Goal: Information Seeking & Learning: Learn about a topic

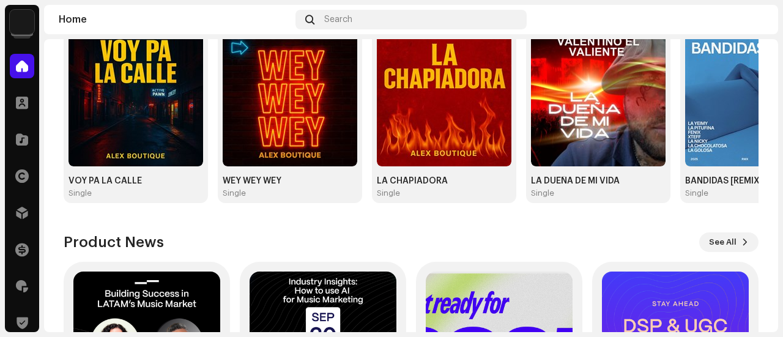
scroll to position [361, 0]
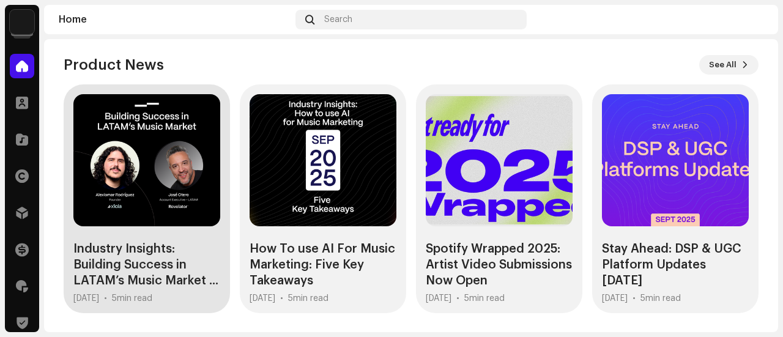
click at [125, 264] on div "Industry Insights: Building Success in LATAM’s Music Market ..." at bounding box center [146, 265] width 147 height 48
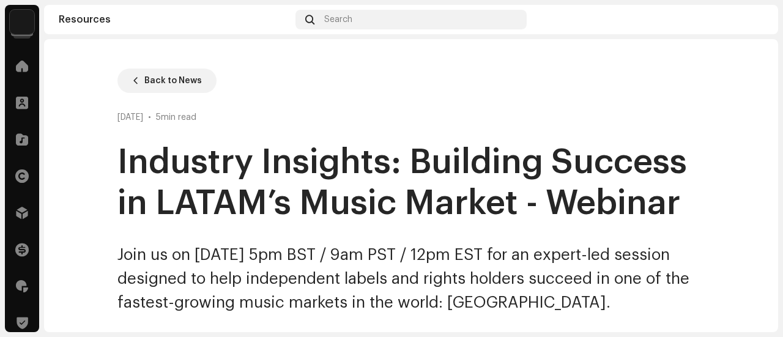
drag, startPoint x: 116, startPoint y: 165, endPoint x: 649, endPoint y: 309, distance: 551.7
click at [641, 302] on div "Join us on [DATE] 5pm BST / 9am PST / 12pm EST for an expert-led session design…" at bounding box center [410, 279] width 587 height 72
drag, startPoint x: 130, startPoint y: 157, endPoint x: 659, endPoint y: 321, distance: 553.9
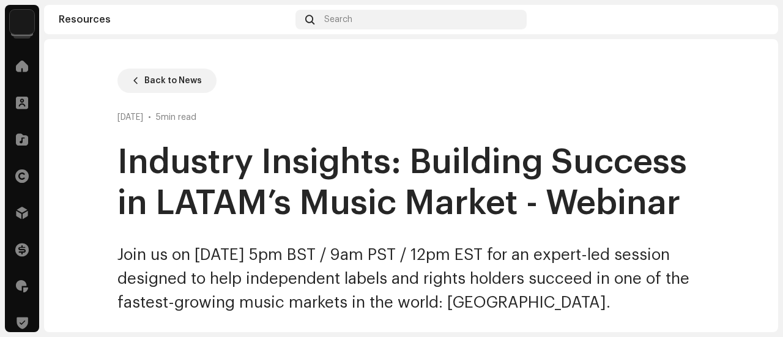
click at [656, 312] on div "Join us on [DATE] 5pm BST / 9am PST / 12pm EST for an expert-led session design…" at bounding box center [410, 279] width 587 height 72
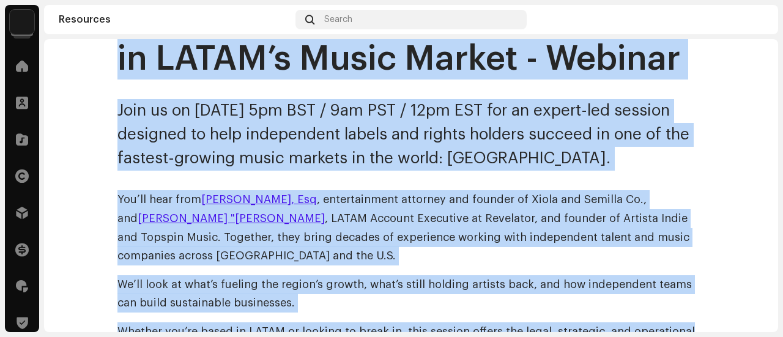
scroll to position [173, 0]
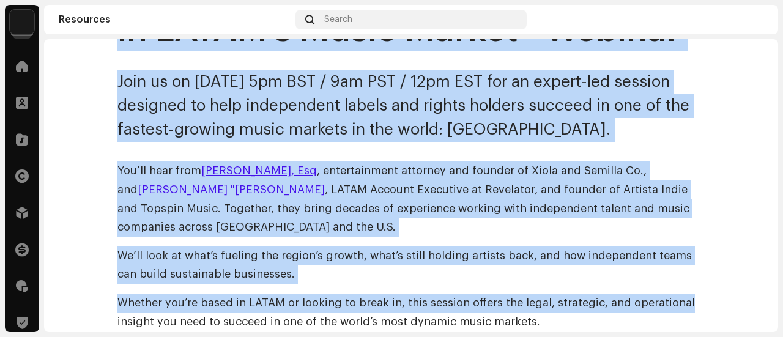
drag, startPoint x: 110, startPoint y: 157, endPoint x: 643, endPoint y: 133, distance: 533.1
click at [643, 133] on div "Join us on [DATE] 5pm BST / 9am PST / 12pm EST for an expert-led session design…" at bounding box center [410, 106] width 587 height 72
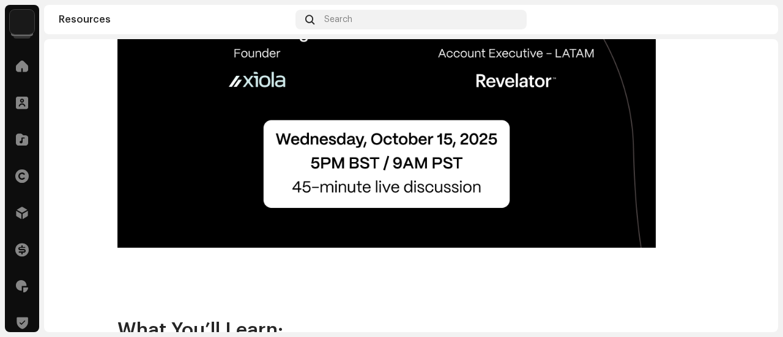
scroll to position [1090, 0]
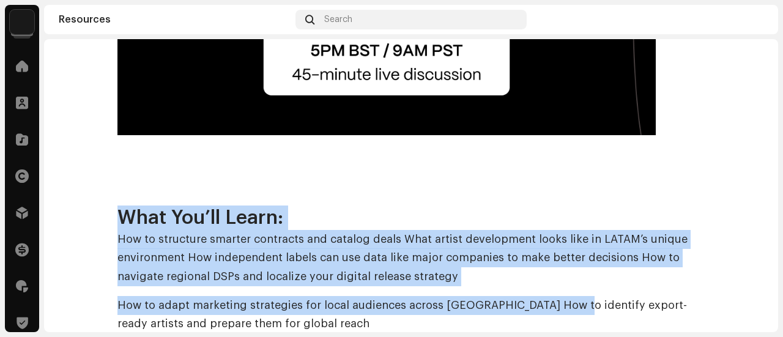
drag, startPoint x: 111, startPoint y: 211, endPoint x: 558, endPoint y: 303, distance: 455.7
click at [505, 285] on p "How to structure smarter contracts and catalog deals What artist development lo…" at bounding box center [410, 258] width 587 height 56
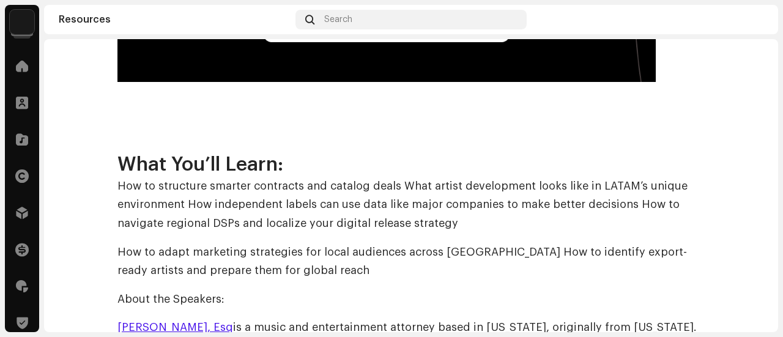
scroll to position [1213, 0]
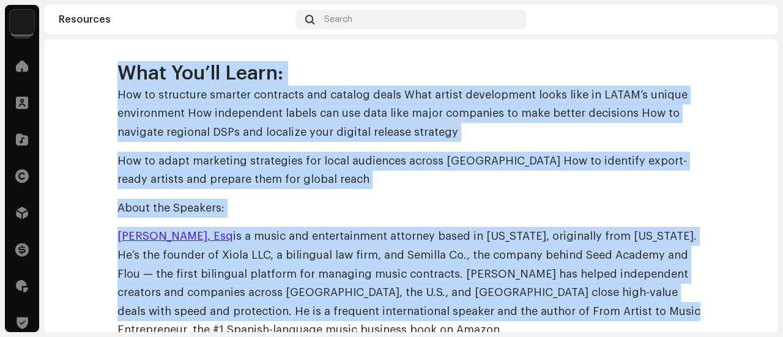
drag, startPoint x: 111, startPoint y: 86, endPoint x: 525, endPoint y: 326, distance: 478.7
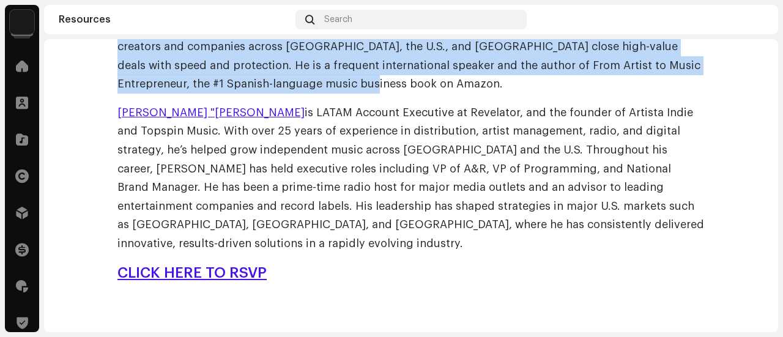
scroll to position [1545, 0]
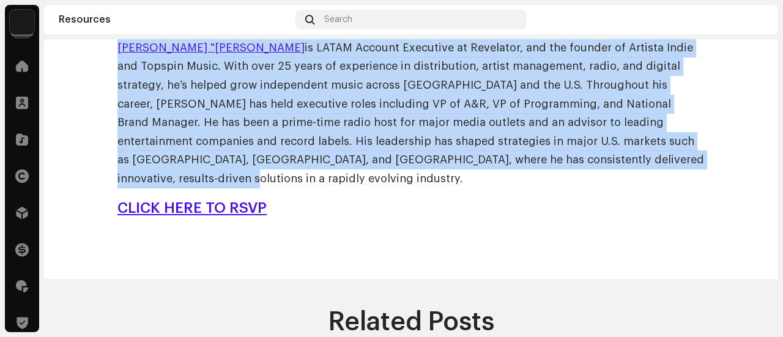
click at [522, 162] on p "[PERSON_NAME] "[PERSON_NAME] is LATAM Account Executive at Revelator, and the f…" at bounding box center [410, 114] width 587 height 150
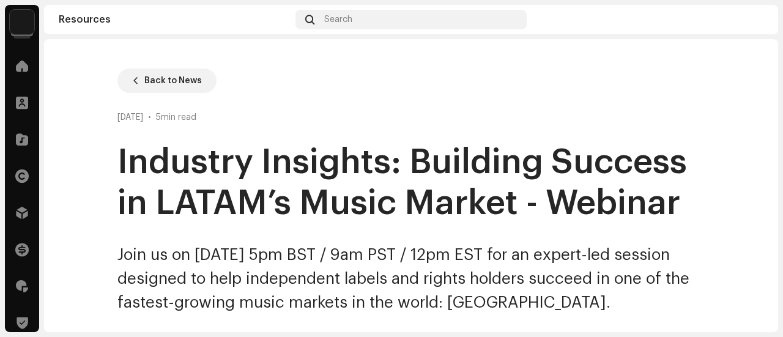
scroll to position [0, 0]
drag, startPoint x: 105, startPoint y: 167, endPoint x: 668, endPoint y: 295, distance: 577.6
click at [668, 295] on div "Join us on [DATE] 5pm BST / 9am PST / 12pm EST for an expert-led session design…" at bounding box center [410, 279] width 587 height 72
